Goal: Task Accomplishment & Management: Use online tool/utility

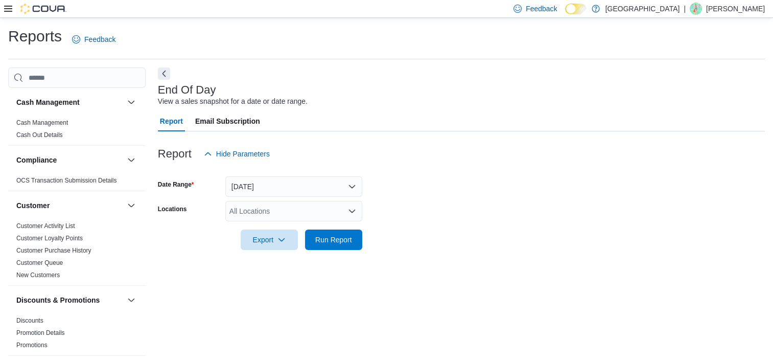
scroll to position [6, 0]
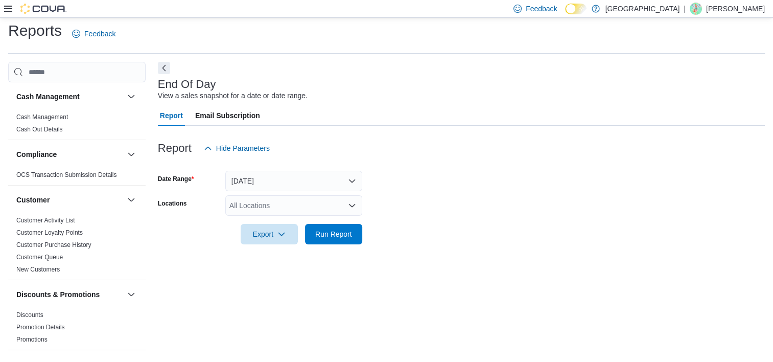
click at [286, 204] on div "All Locations" at bounding box center [293, 205] width 137 height 20
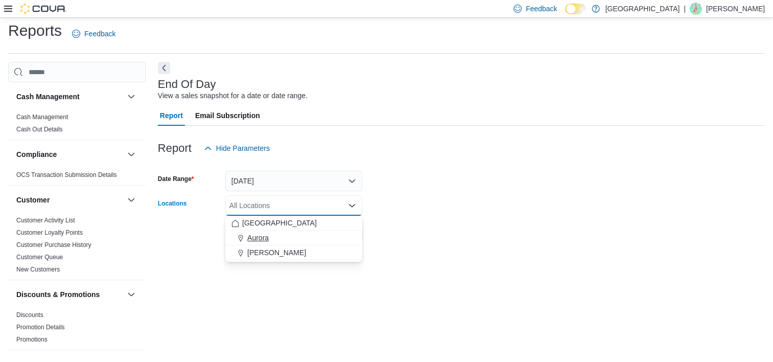
click at [291, 244] on button "Aurora" at bounding box center [293, 237] width 137 height 15
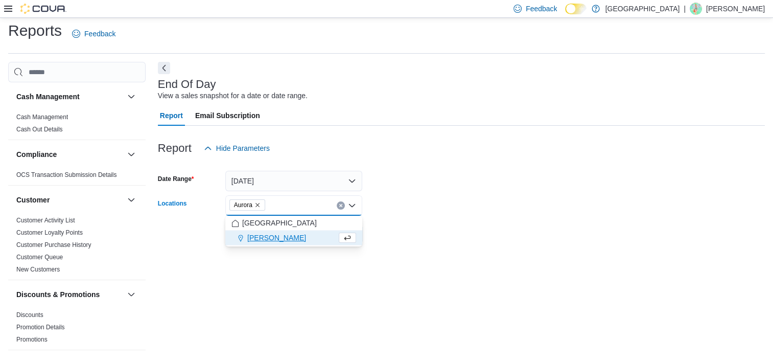
click at [261, 202] on icon "Remove Aurora from selection in this group" at bounding box center [257, 205] width 6 height 6
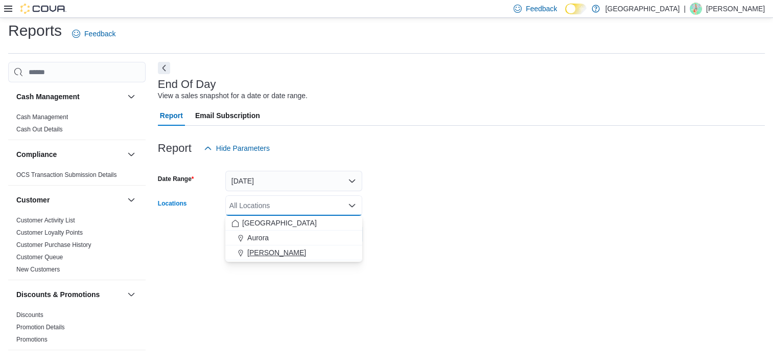
click at [297, 259] on button "[PERSON_NAME]" at bounding box center [293, 252] width 137 height 15
click at [300, 268] on div "End Of Day View a sales snapshot for a date or date range. Report Email Subscri…" at bounding box center [461, 208] width 607 height 292
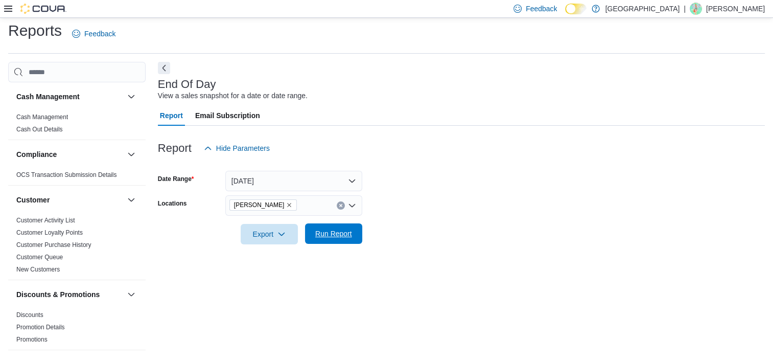
click at [345, 227] on span "Run Report" at bounding box center [333, 233] width 45 height 20
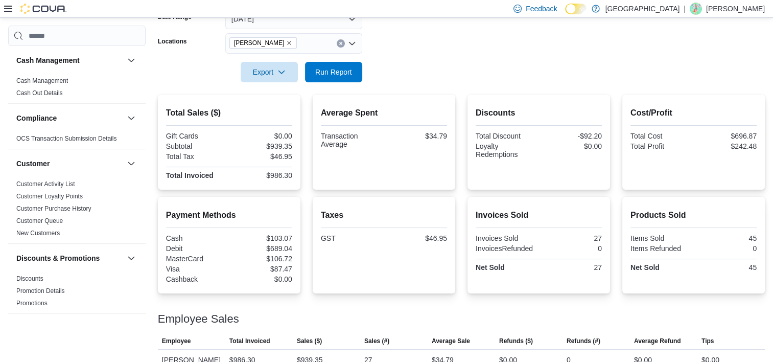
scroll to position [184, 0]
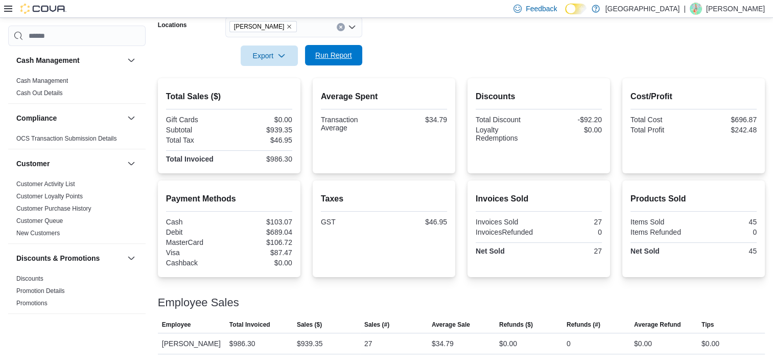
click at [347, 58] on span "Run Report" at bounding box center [333, 55] width 37 height 10
